Goal: Information Seeking & Learning: Learn about a topic

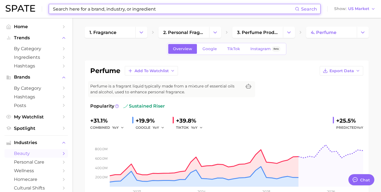
type textarea "x"
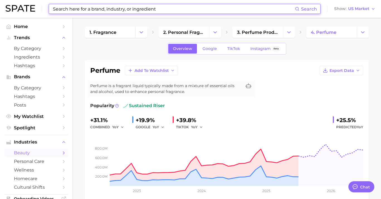
click at [149, 8] on input at bounding box center [173, 8] width 242 height 9
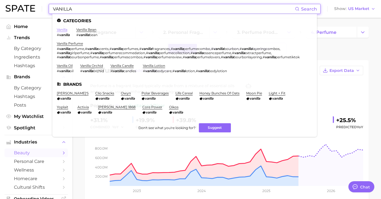
type input "VANILLA"
click at [66, 30] on link "vanilla" at bounding box center [62, 30] width 11 height 4
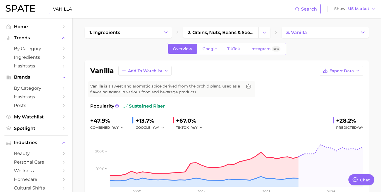
type textarea "x"
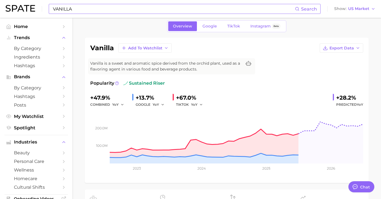
scroll to position [29, 0]
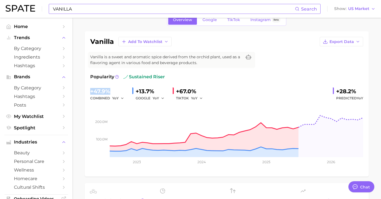
drag, startPoint x: 116, startPoint y: 93, endPoint x: 82, endPoint y: 93, distance: 34.2
copy div "+47.9%"
drag, startPoint x: 337, startPoint y: 92, endPoint x: 355, endPoint y: 91, distance: 18.4
click at [355, 91] on div "+28.2%" at bounding box center [349, 91] width 27 height 9
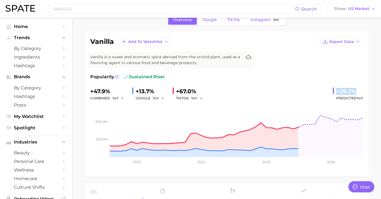
copy div "+28.2%"
click at [114, 7] on input "VANILLA" at bounding box center [173, 8] width 242 height 9
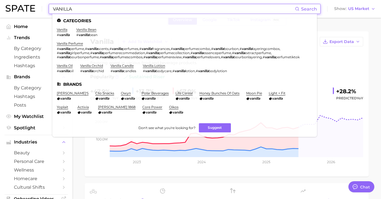
click at [71, 9] on input "VANILLA" at bounding box center [173, 8] width 242 height 9
click at [66, 11] on input "VANILLA" at bounding box center [173, 8] width 242 height 9
click at [75, 48] on span "perfume" at bounding box center [77, 49] width 14 height 4
click at [75, 41] on ul "vanilla # vanilla vanilla bean # vanilla bean vanilla perfume # vanilla perfume…" at bounding box center [184, 53] width 255 height 50
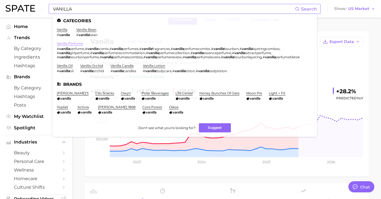
click at [75, 43] on link "vanilla perfume" at bounding box center [70, 43] width 26 height 4
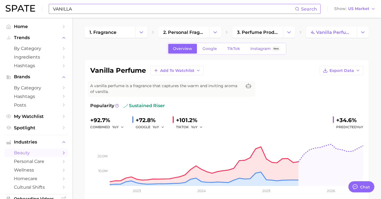
drag, startPoint x: 112, startPoint y: 121, endPoint x: 87, endPoint y: 121, distance: 25.0
click at [87, 121] on div "vanilla perfume Add to Watchlist Export Data A vanilla perfume is a fragrance t…" at bounding box center [227, 132] width 284 height 145
copy div "+92.7%"
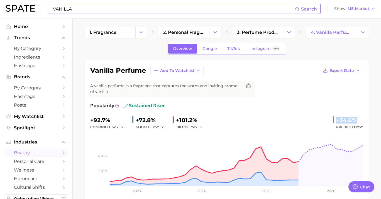
drag, startPoint x: 336, startPoint y: 119, endPoint x: 365, endPoint y: 121, distance: 29.0
click at [365, 121] on div "vanilla perfume Add to Watchlist Export Data A vanilla perfume is a fragrance t…" at bounding box center [227, 132] width 284 height 145
copy div "+34.6%"
click at [117, 9] on input "VANILLA" at bounding box center [173, 8] width 242 height 9
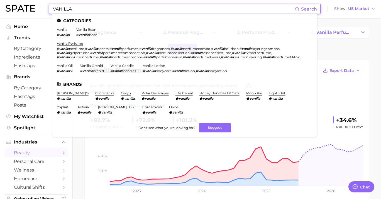
drag, startPoint x: 85, startPoint y: 9, endPoint x: 23, endPoint y: 9, distance: 62.0
click at [52, 9] on input "VANILLA" at bounding box center [173, 8] width 242 height 9
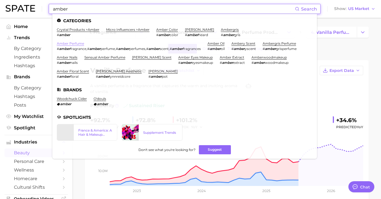
type input "amber"
click at [68, 44] on link "amber perfume" at bounding box center [70, 43] width 27 height 4
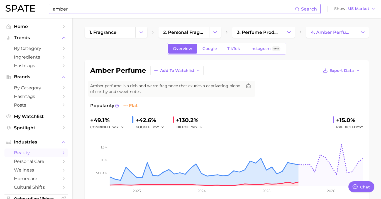
drag, startPoint x: 112, startPoint y: 119, endPoint x: 86, endPoint y: 119, distance: 25.6
click at [86, 119] on div "amber perfume Add to Watchlist Export Data Amber perfume is a rich and warm fra…" at bounding box center [227, 132] width 284 height 145
copy div "+49.1%"
click at [227, 47] on span "TikTok" at bounding box center [233, 48] width 13 height 5
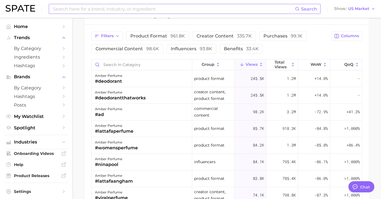
scroll to position [457, 0]
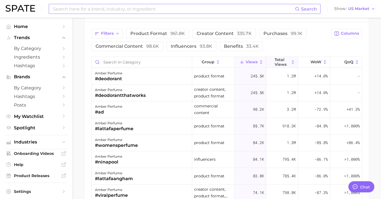
click at [282, 61] on span "Total Views" at bounding box center [281, 62] width 15 height 9
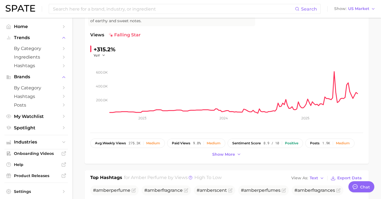
scroll to position [0, 0]
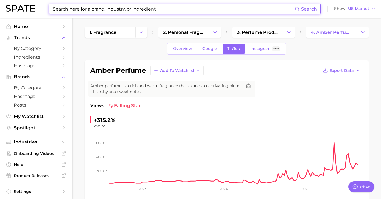
click at [124, 13] on input at bounding box center [173, 8] width 242 height 9
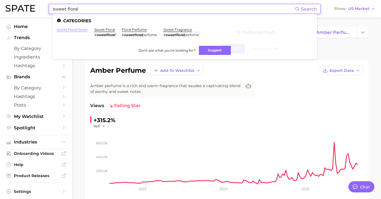
type input "sweet floral"
click at [75, 29] on link "sweet floral scent" at bounding box center [72, 30] width 31 height 4
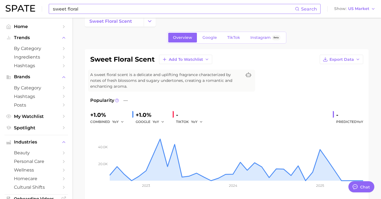
scroll to position [14, 0]
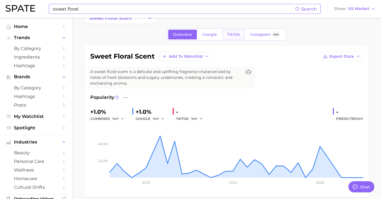
click at [231, 37] on link "TikTok" at bounding box center [233, 35] width 22 height 10
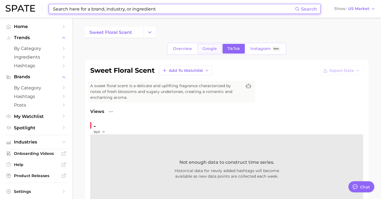
click at [205, 44] on div "Overview Google TikTok Instagram Beta" at bounding box center [226, 49] width 119 height 12
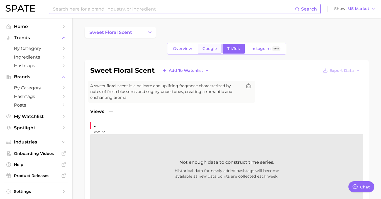
click at [206, 48] on span "Google" at bounding box center [209, 48] width 14 height 5
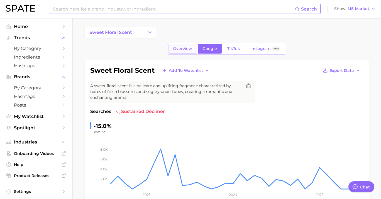
click at [189, 50] on span "Overview" at bounding box center [182, 48] width 19 height 5
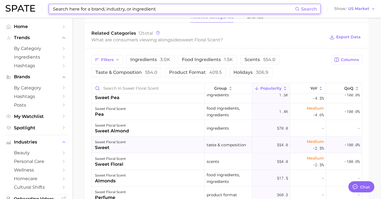
scroll to position [13, 0]
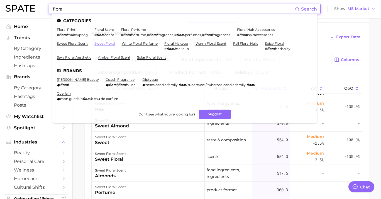
type input "floral"
click at [108, 45] on link "sweet floral" at bounding box center [104, 43] width 21 height 4
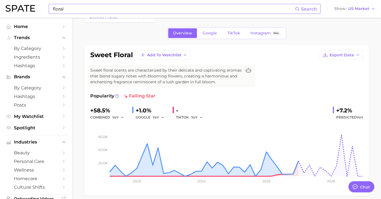
scroll to position [17, 0]
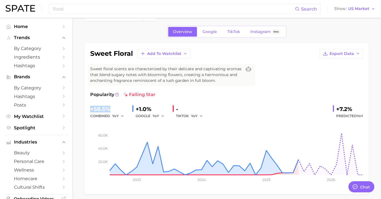
drag, startPoint x: 115, startPoint y: 110, endPoint x: 86, endPoint y: 110, distance: 29.5
click at [86, 110] on div "sweet floral Add to Watchlist Export Data Sweet floral scents are characterized…" at bounding box center [227, 118] width 284 height 151
copy div "+58.5%"
click at [231, 36] on link "TikTok" at bounding box center [233, 32] width 22 height 10
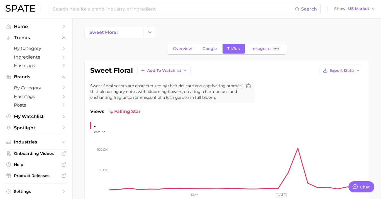
click at [209, 47] on span "Google" at bounding box center [209, 48] width 14 height 5
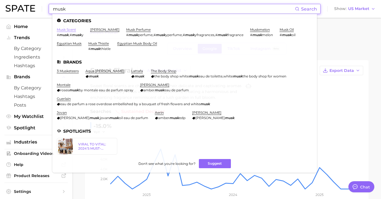
type input "musk"
click at [68, 29] on link "musk scent" at bounding box center [66, 30] width 19 height 4
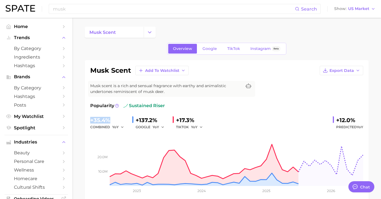
drag, startPoint x: 113, startPoint y: 119, endPoint x: 89, endPoint y: 118, distance: 24.5
click at [89, 118] on div "musk scent Add to Watchlist Export Data Musk scent is a rich and sensual fragra…" at bounding box center [227, 132] width 284 height 145
copy div "+35.4%"
click at [227, 46] on link "TikTok" at bounding box center [233, 49] width 22 height 10
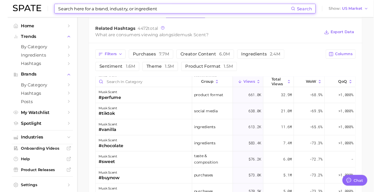
scroll to position [51, 0]
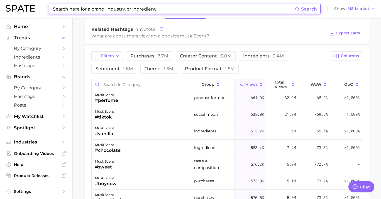
type textarea "x"
